Goal: Information Seeking & Learning: Check status

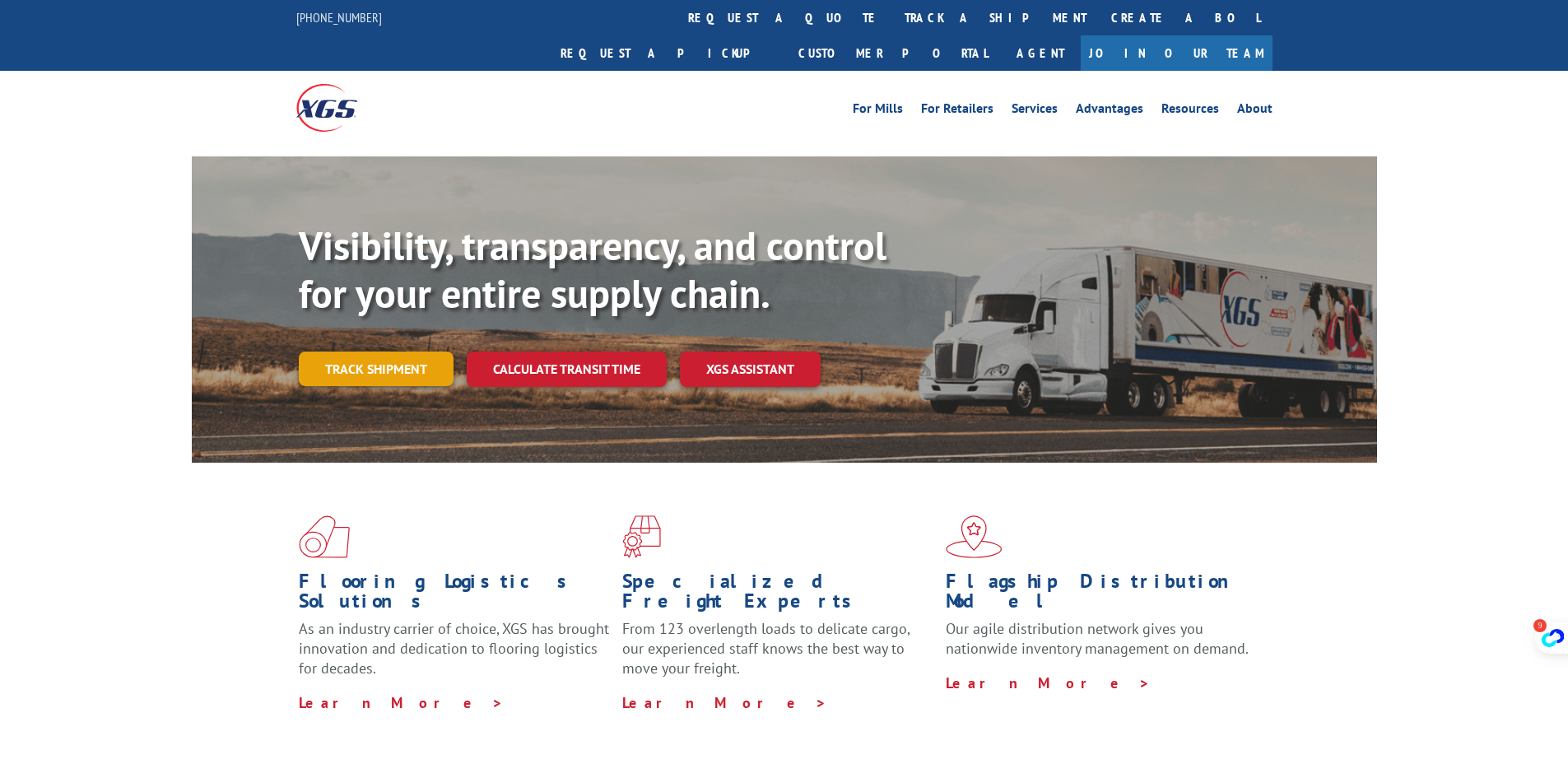
click at [368, 352] on link "Track shipment" at bounding box center [377, 369] width 155 height 35
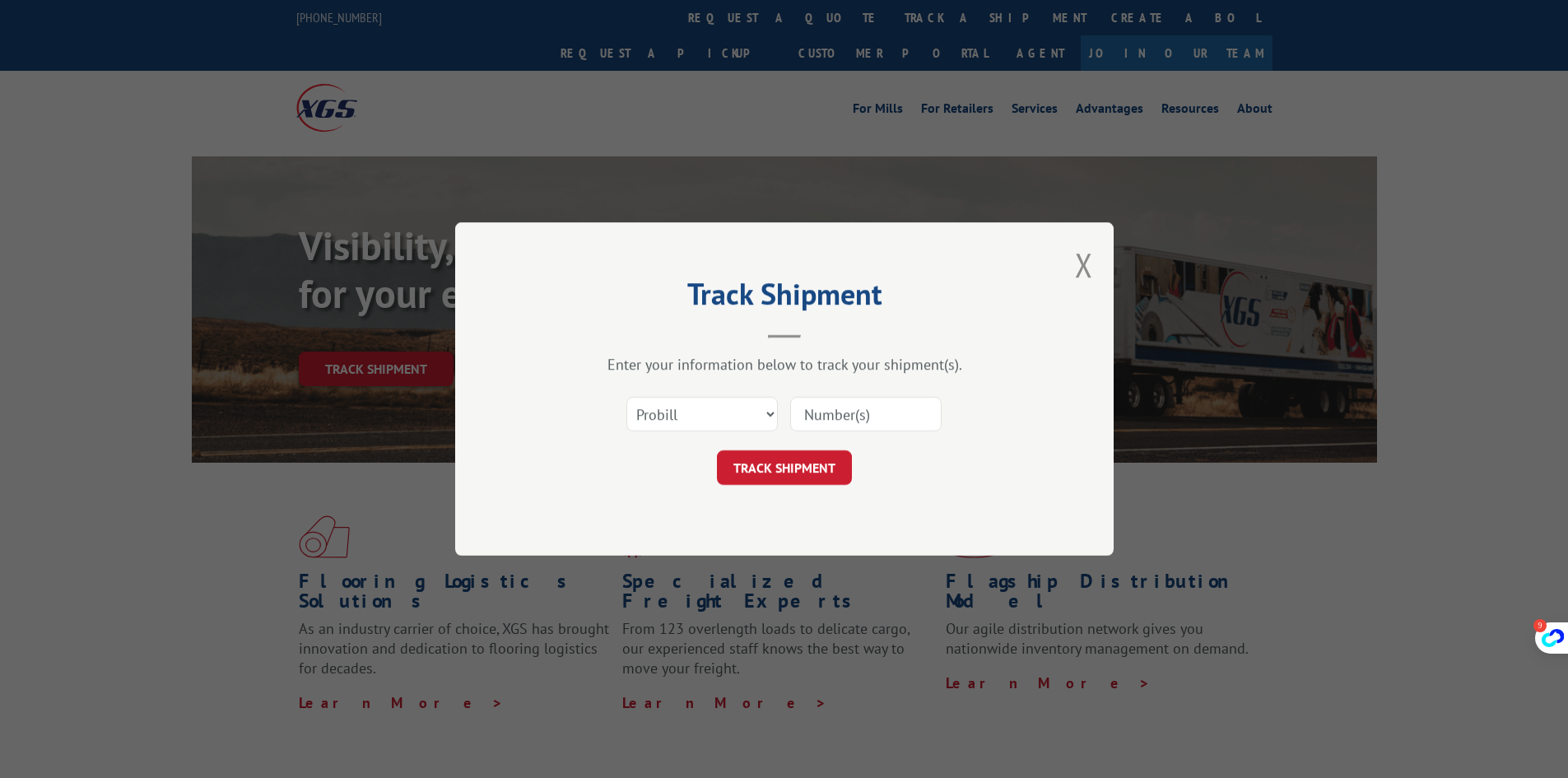
drag, startPoint x: 882, startPoint y: 414, endPoint x: 874, endPoint y: 420, distance: 10.0
click at [882, 414] on input at bounding box center [866, 415] width 151 height 35
paste input "17409408"
type input "17409408"
click at [804, 464] on button "TRACK SHIPMENT" at bounding box center [784, 468] width 135 height 35
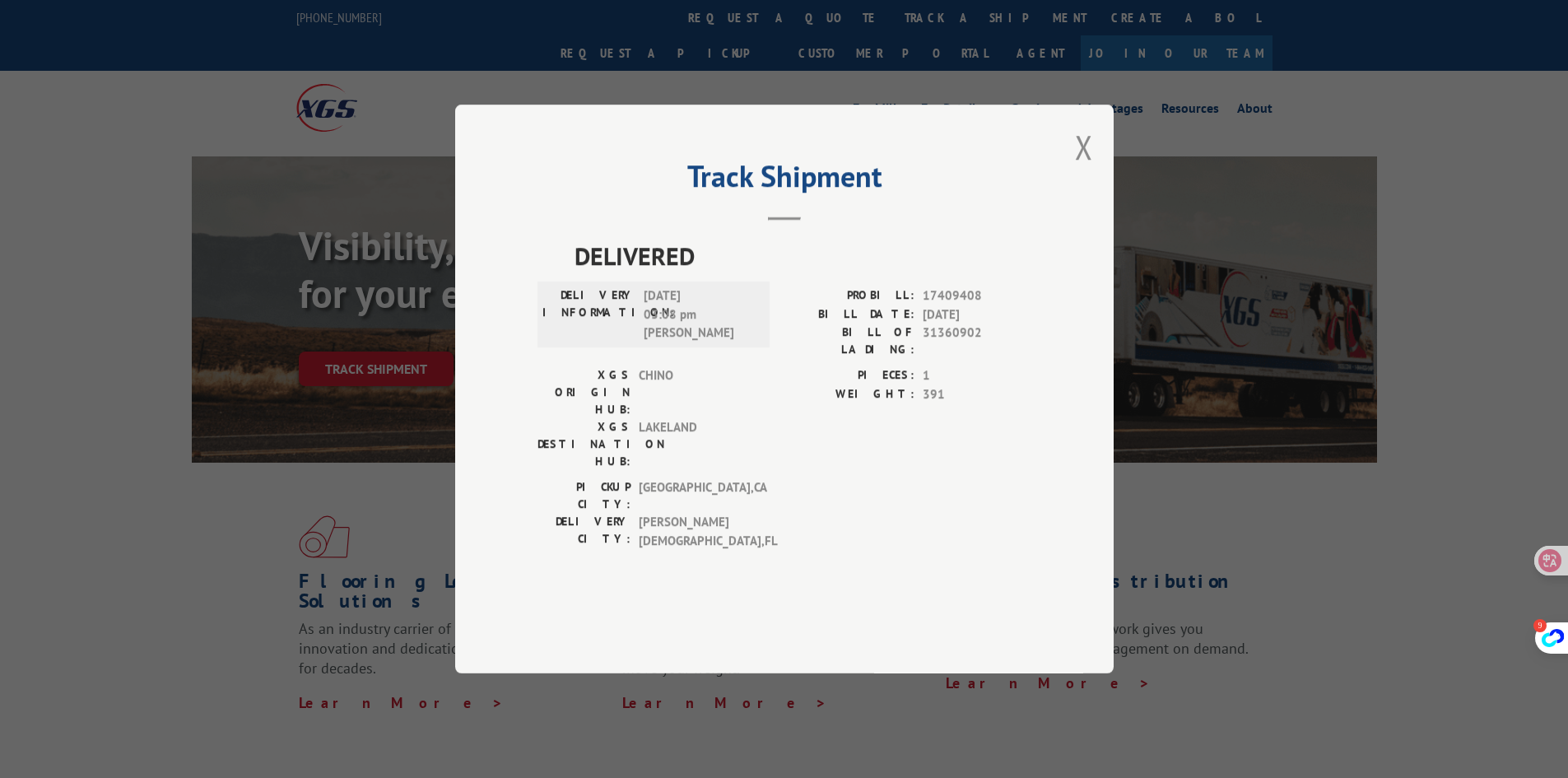
drag, startPoint x: 635, startPoint y: 497, endPoint x: 748, endPoint y: 497, distance: 113.0
click at [743, 513] on div "DELIVERY CITY: [DEMOGRAPHIC_DATA] , [GEOGRAPHIC_DATA]" at bounding box center [648, 532] width 222 height 37
click at [886, 498] on div "[GEOGRAPHIC_DATA]: [GEOGRAPHIC_DATA] , [GEOGRAPHIC_DATA] DELIVERY CITY: [GEOGRA…" at bounding box center [784, 518] width 494 height 79
